Goal: Task Accomplishment & Management: Manage account settings

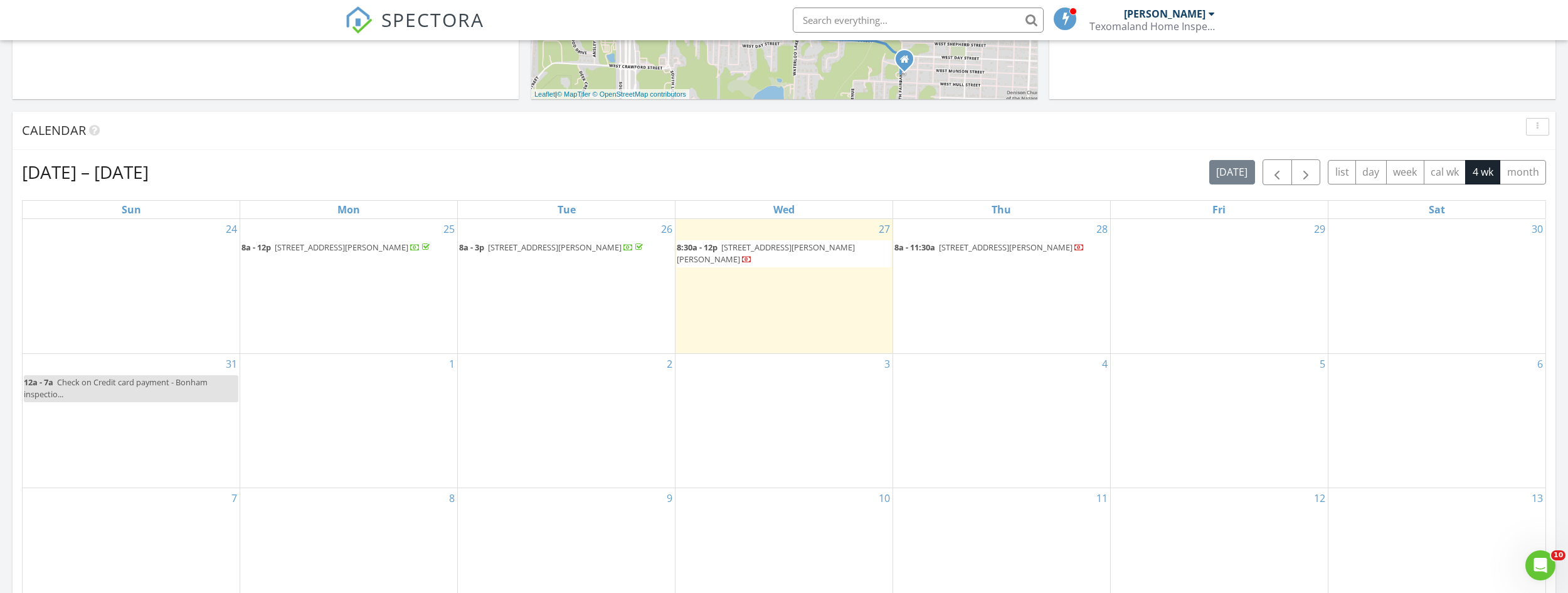
scroll to position [565, 0]
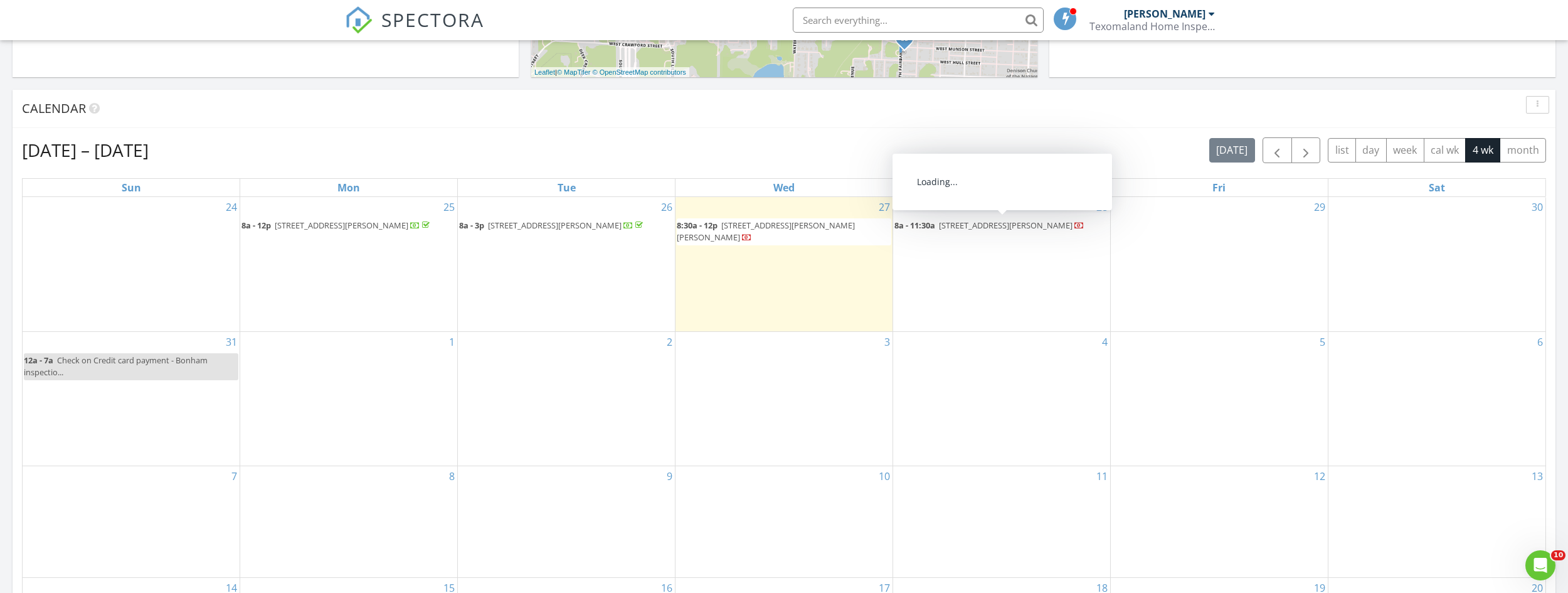
click at [1000, 231] on span "[STREET_ADDRESS][PERSON_NAME]" at bounding box center [1005, 226] width 134 height 11
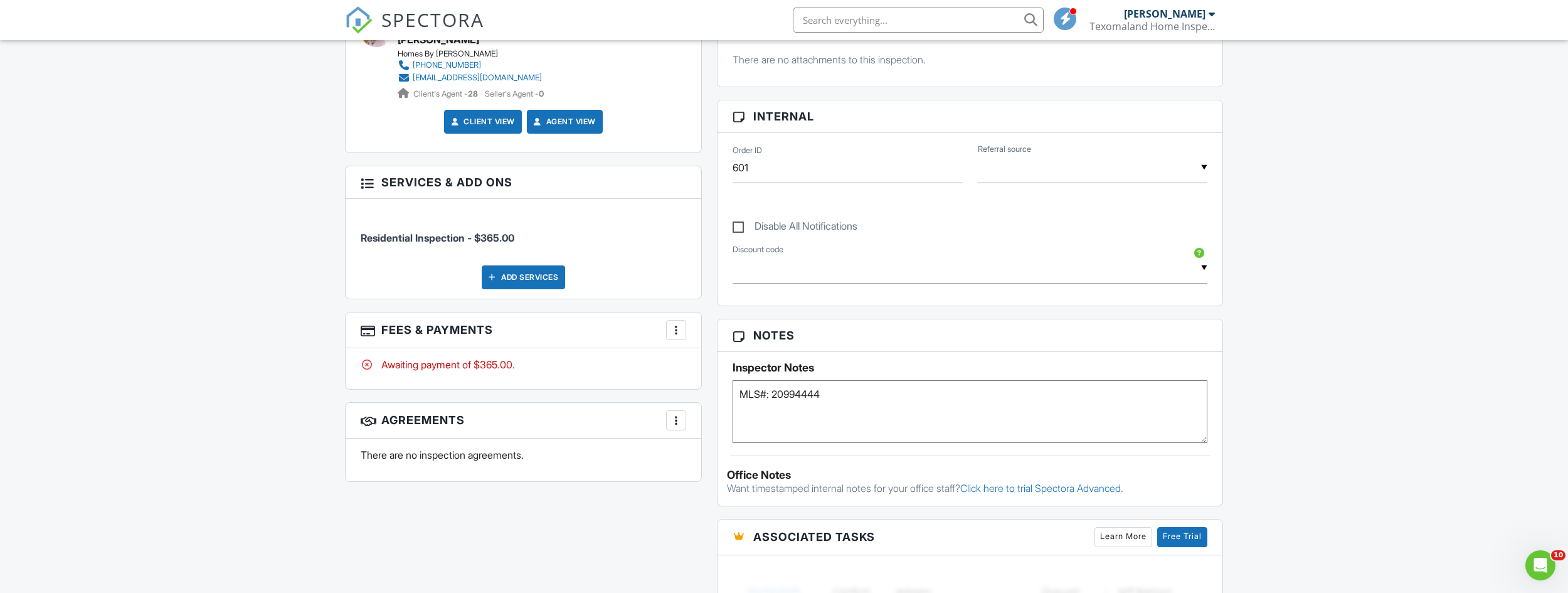
scroll to position [565, 0]
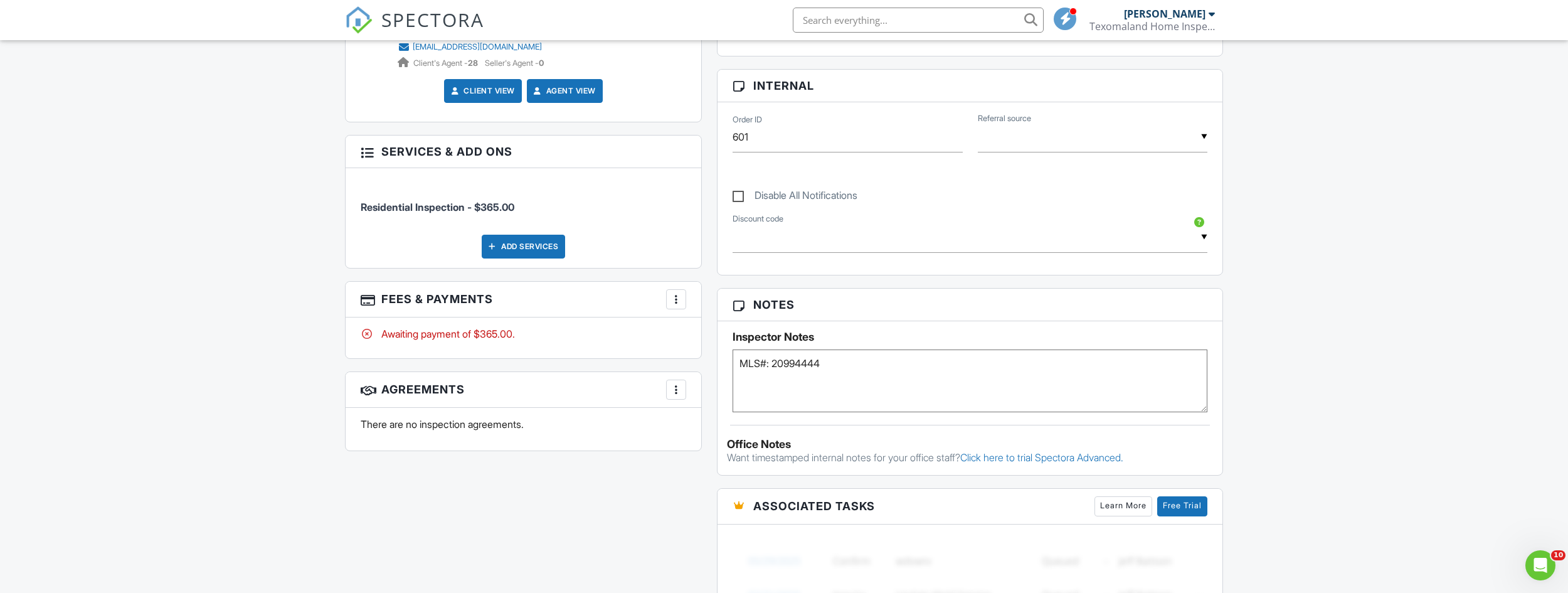
click at [988, 378] on textarea "MLS#: 20994444" at bounding box center [970, 380] width 475 height 62
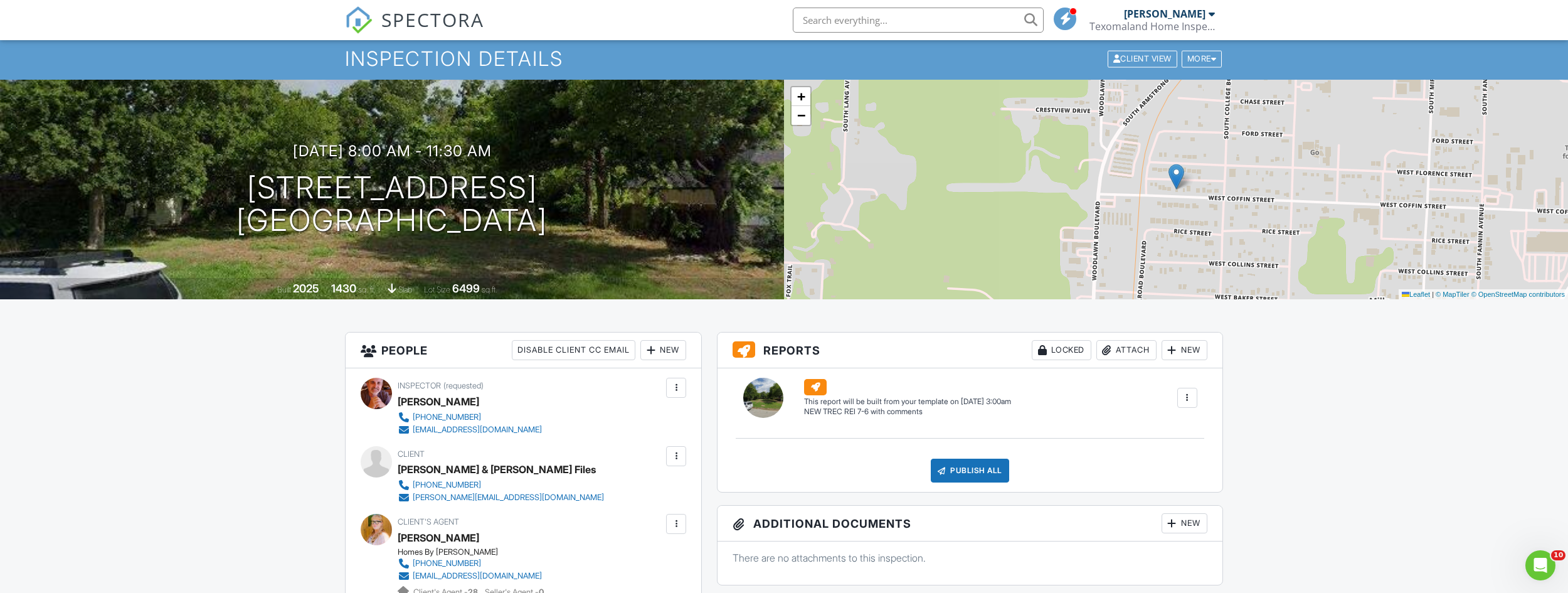
scroll to position [0, 0]
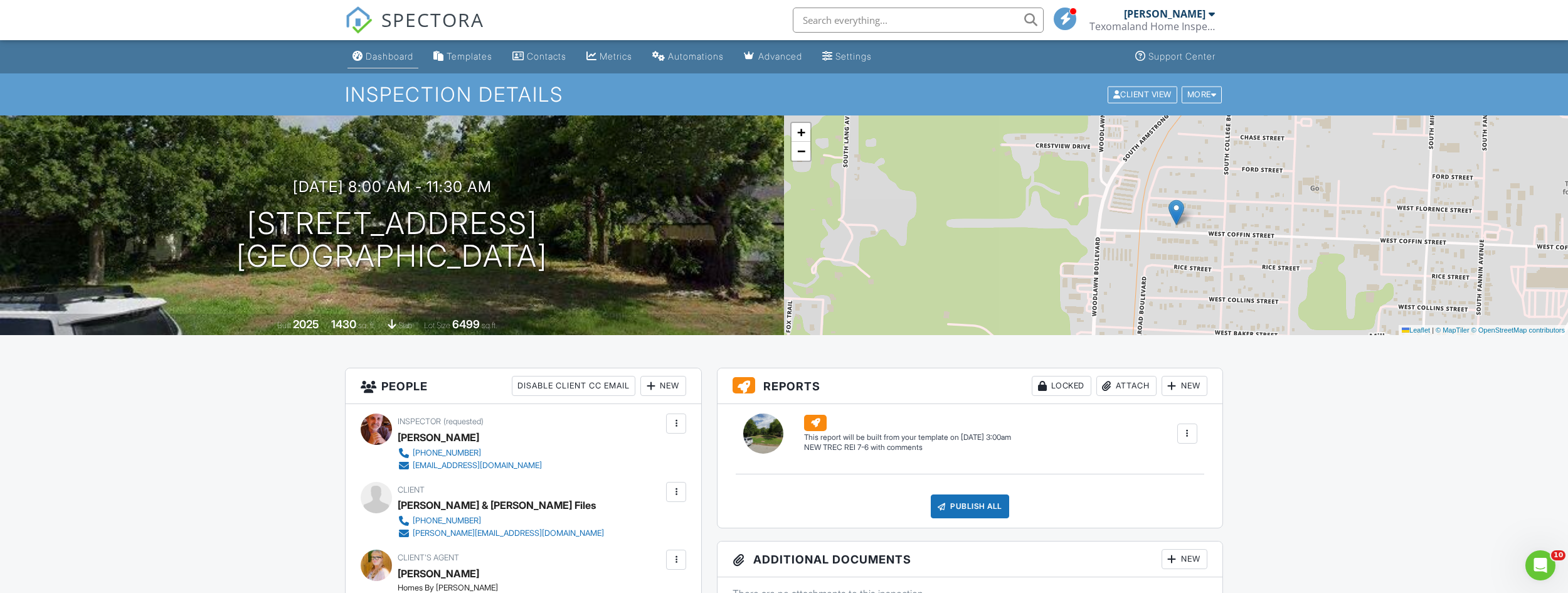
click at [405, 54] on div "Dashboard" at bounding box center [389, 56] width 48 height 11
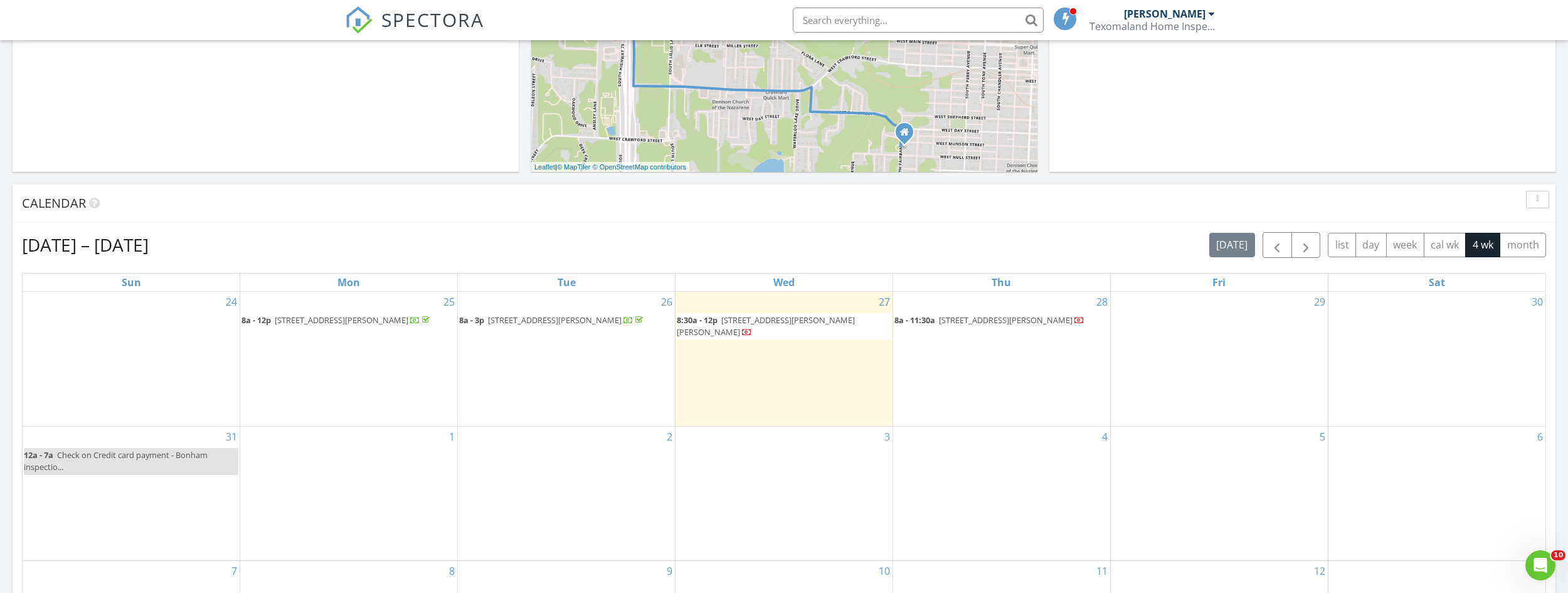
scroll to position [483, 0]
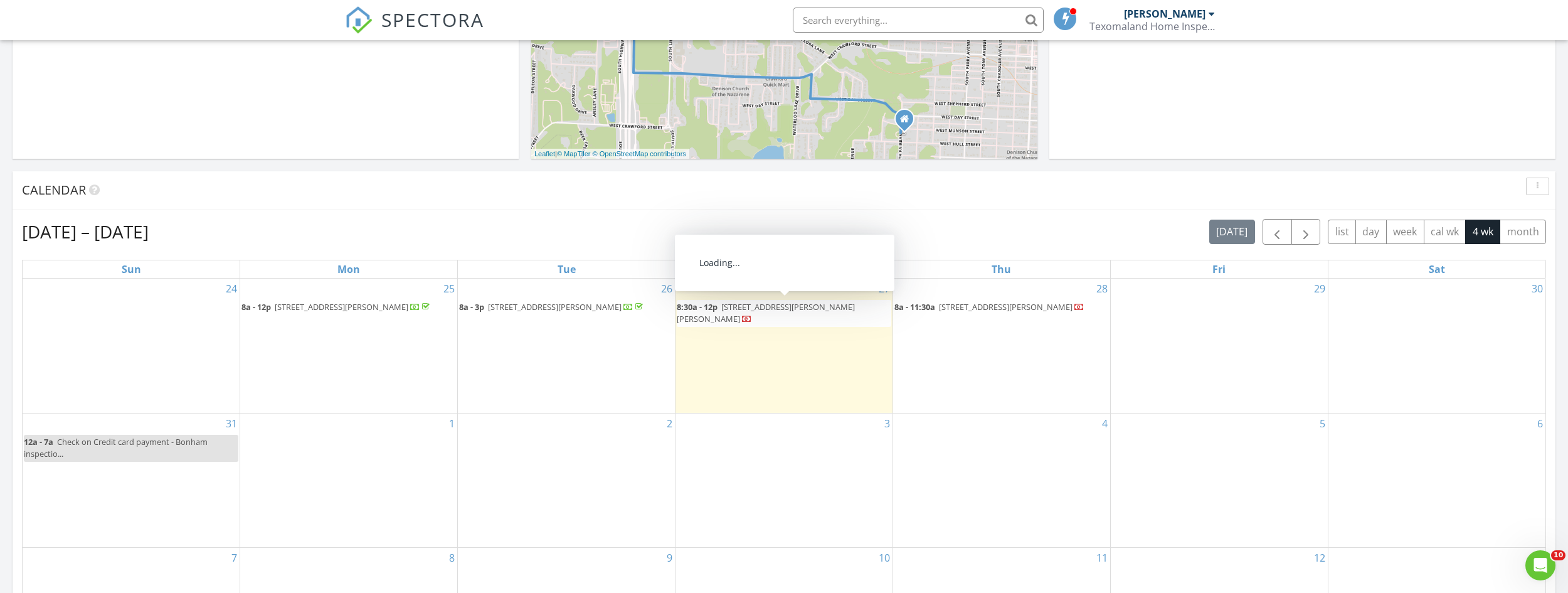
click at [775, 324] on span "1210 Carla St, Denison 75020" at bounding box center [766, 312] width 178 height 24
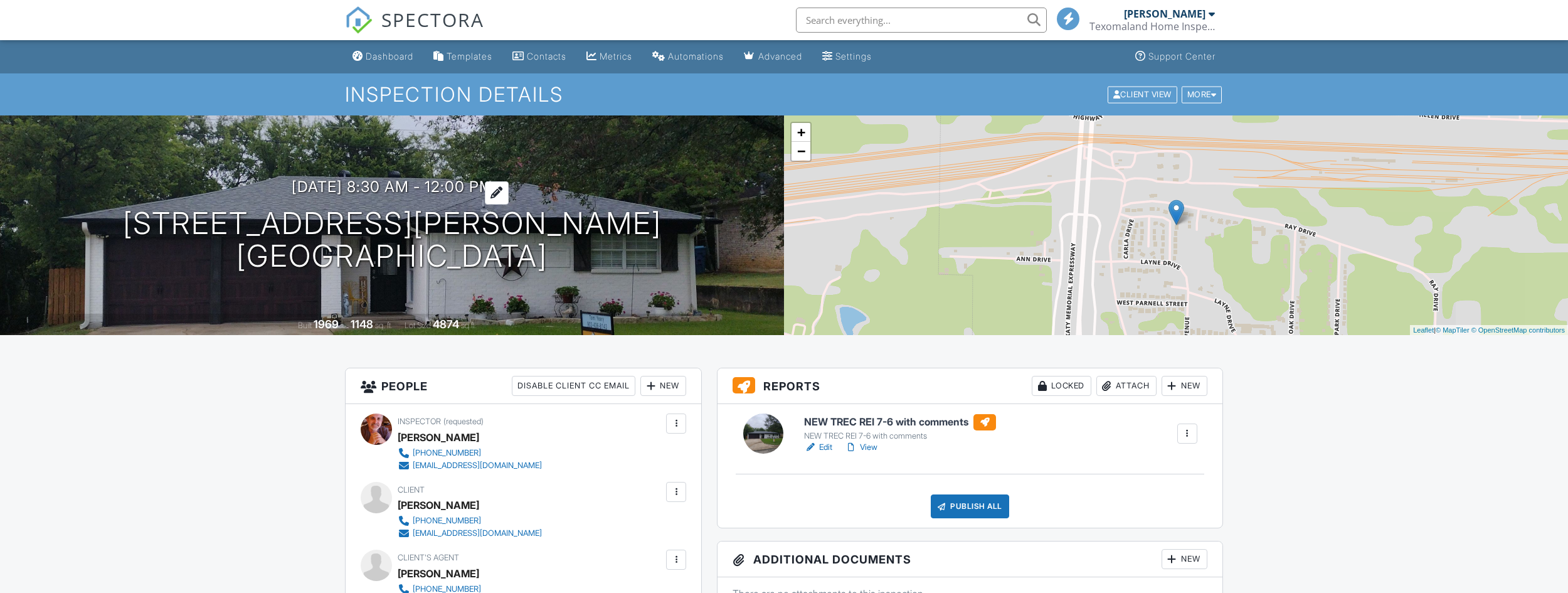
click at [493, 190] on h3 "[DATE] 8:30 am - 12:00 pm" at bounding box center [392, 187] width 201 height 17
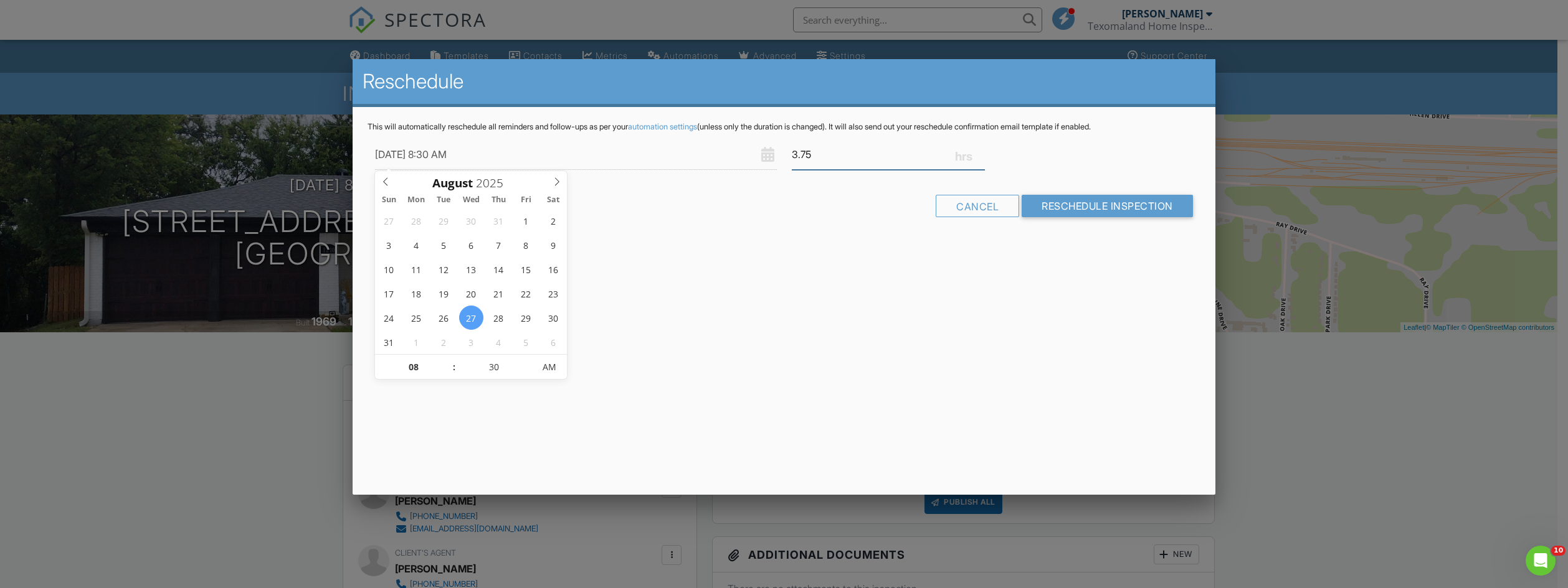
click at [978, 153] on input "3.75" at bounding box center [888, 154] width 193 height 31
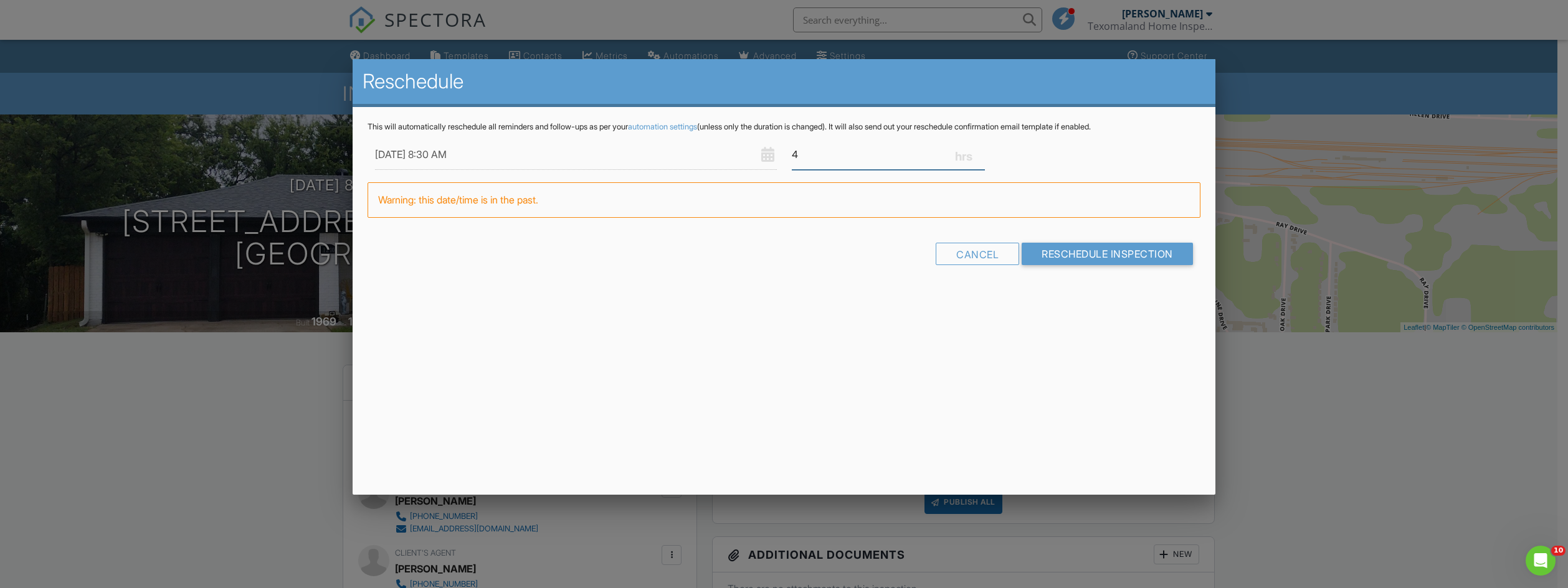
type input "4"
click at [978, 153] on input "4" at bounding box center [888, 154] width 193 height 31
click at [1069, 251] on input "Reschedule Inspection" at bounding box center [1107, 254] width 171 height 23
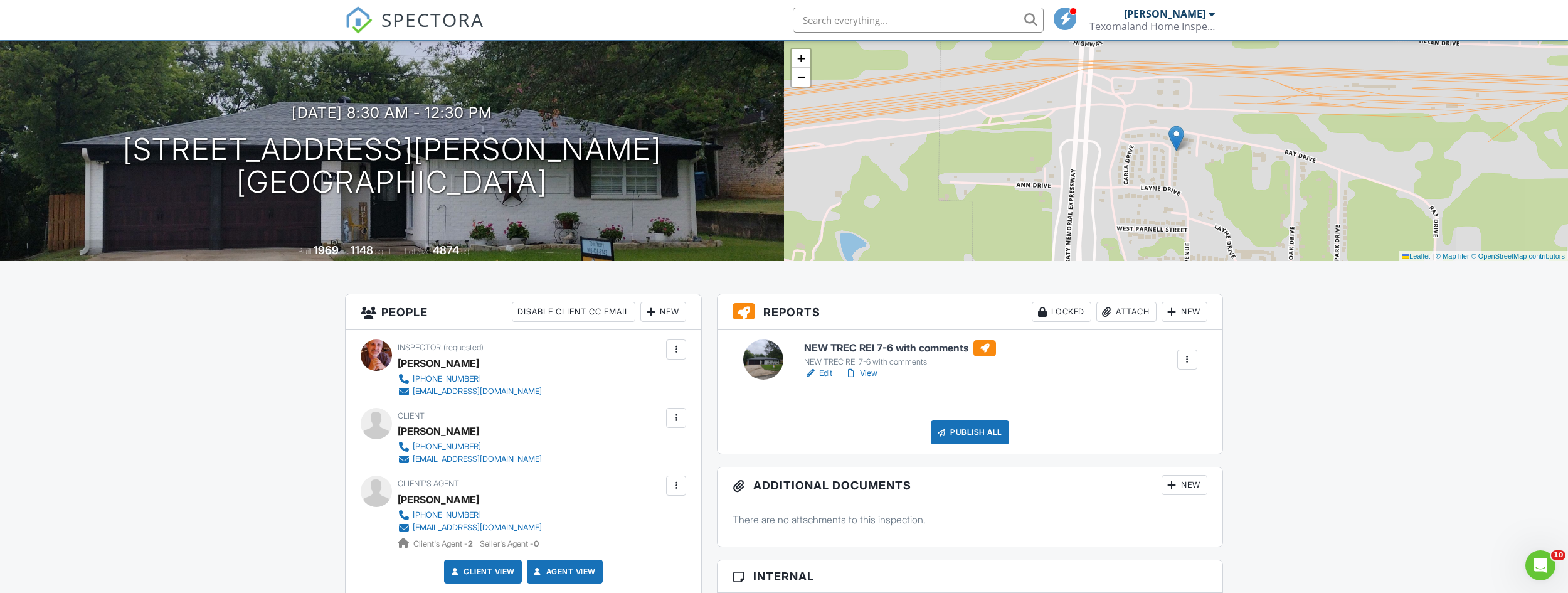
scroll to position [188, 0]
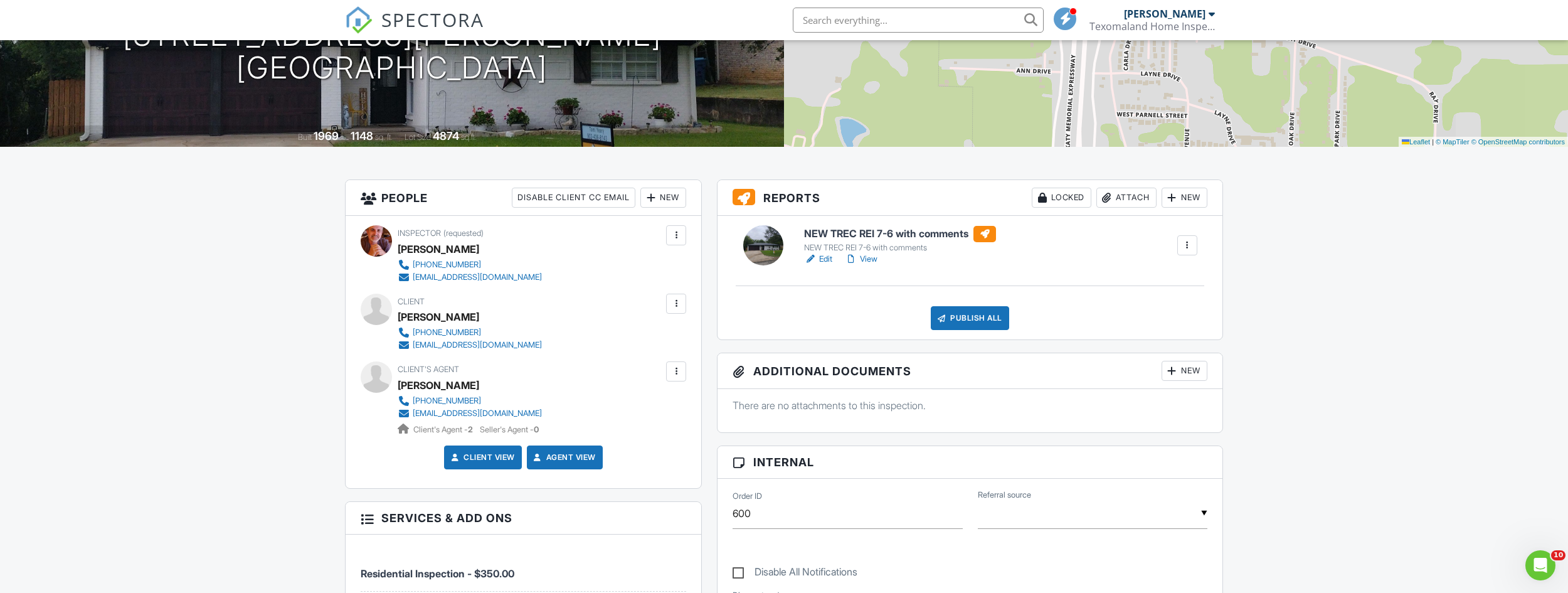
click at [825, 256] on link "Edit" at bounding box center [818, 259] width 28 height 12
